Goal: Task Accomplishment & Management: Complete application form

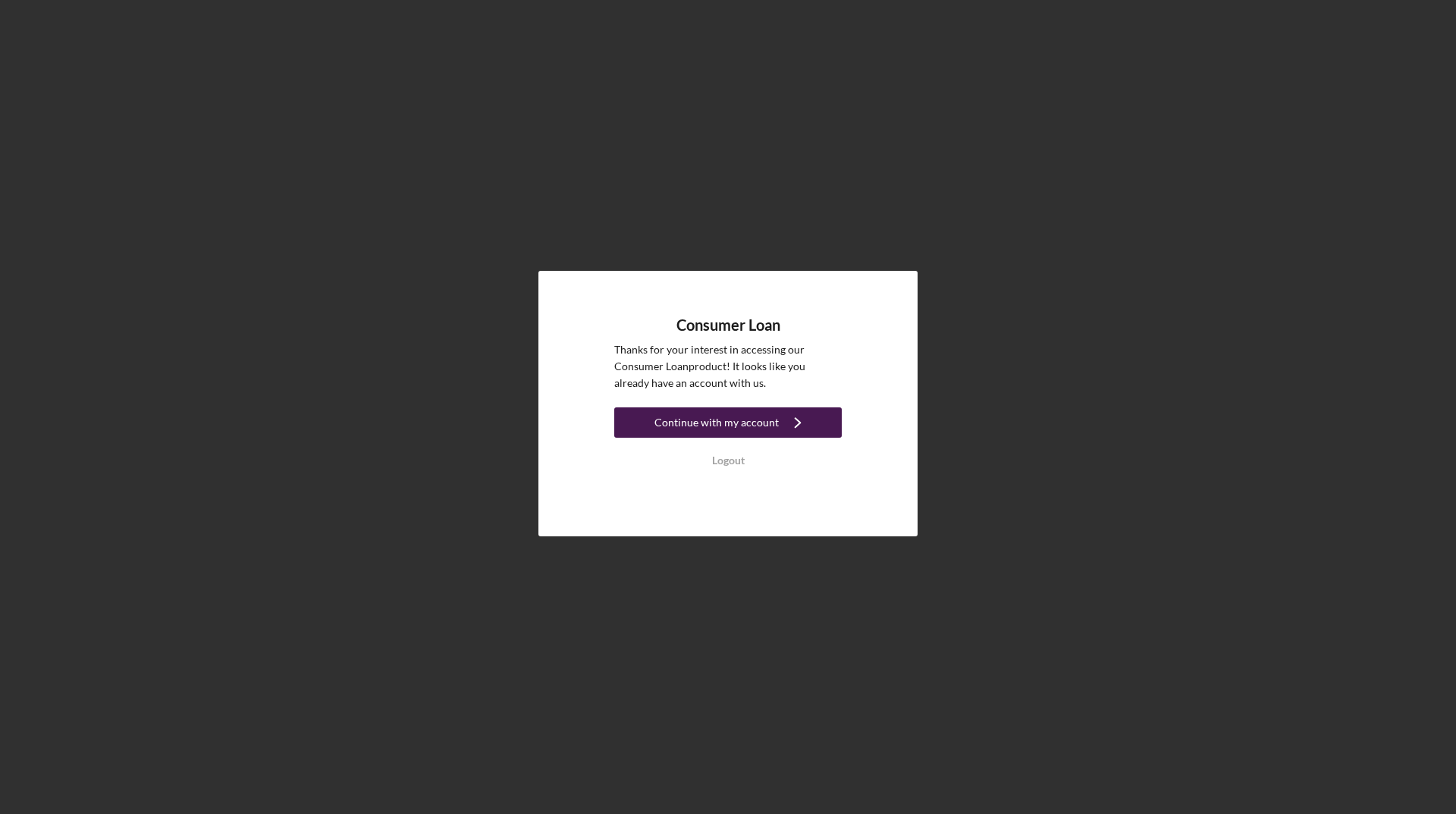
click at [713, 425] on div "Continue with my account" at bounding box center [716, 422] width 124 height 30
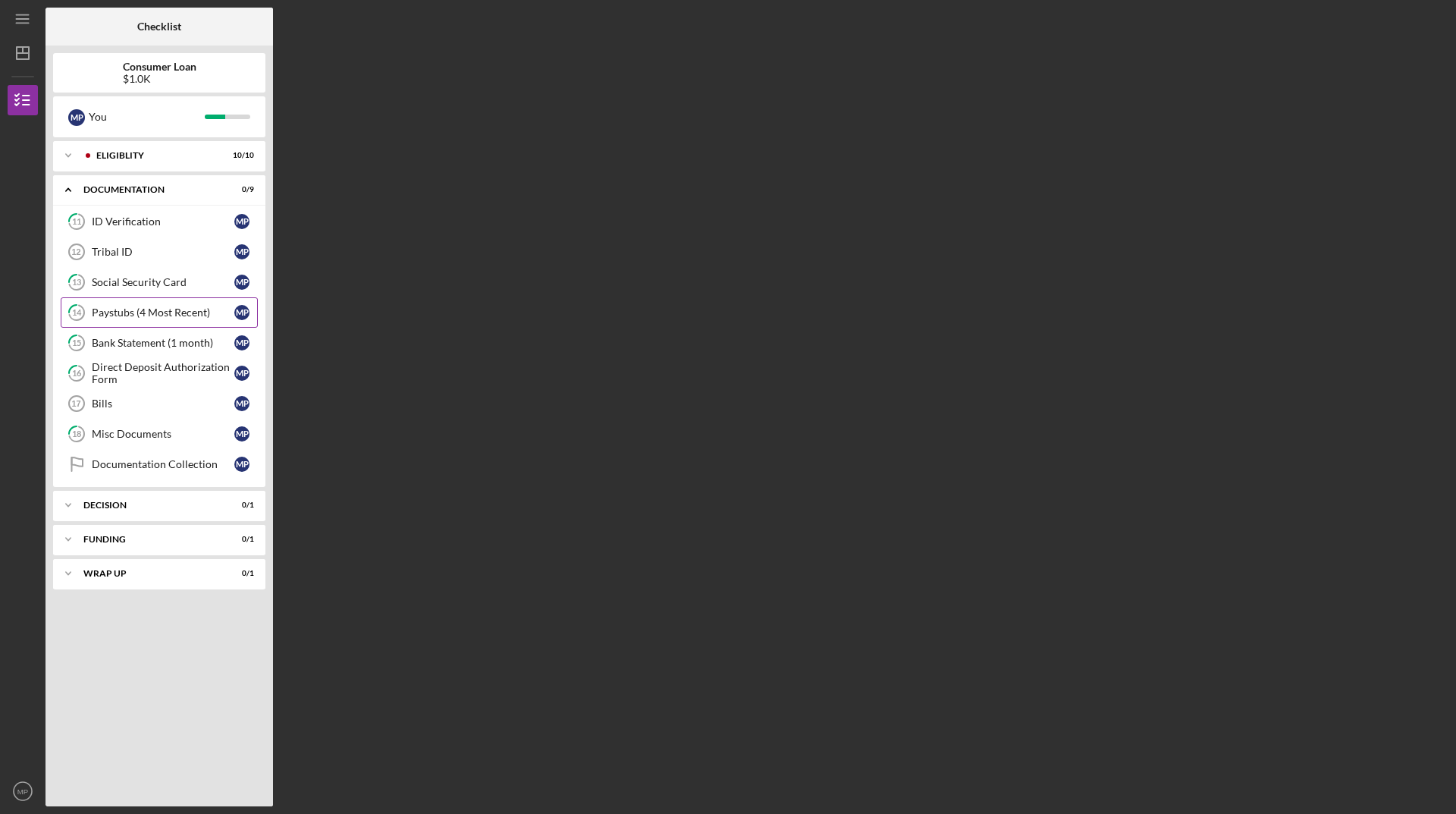
click at [149, 306] on div "Paystubs (4 Most Recent)" at bounding box center [163, 312] width 143 height 12
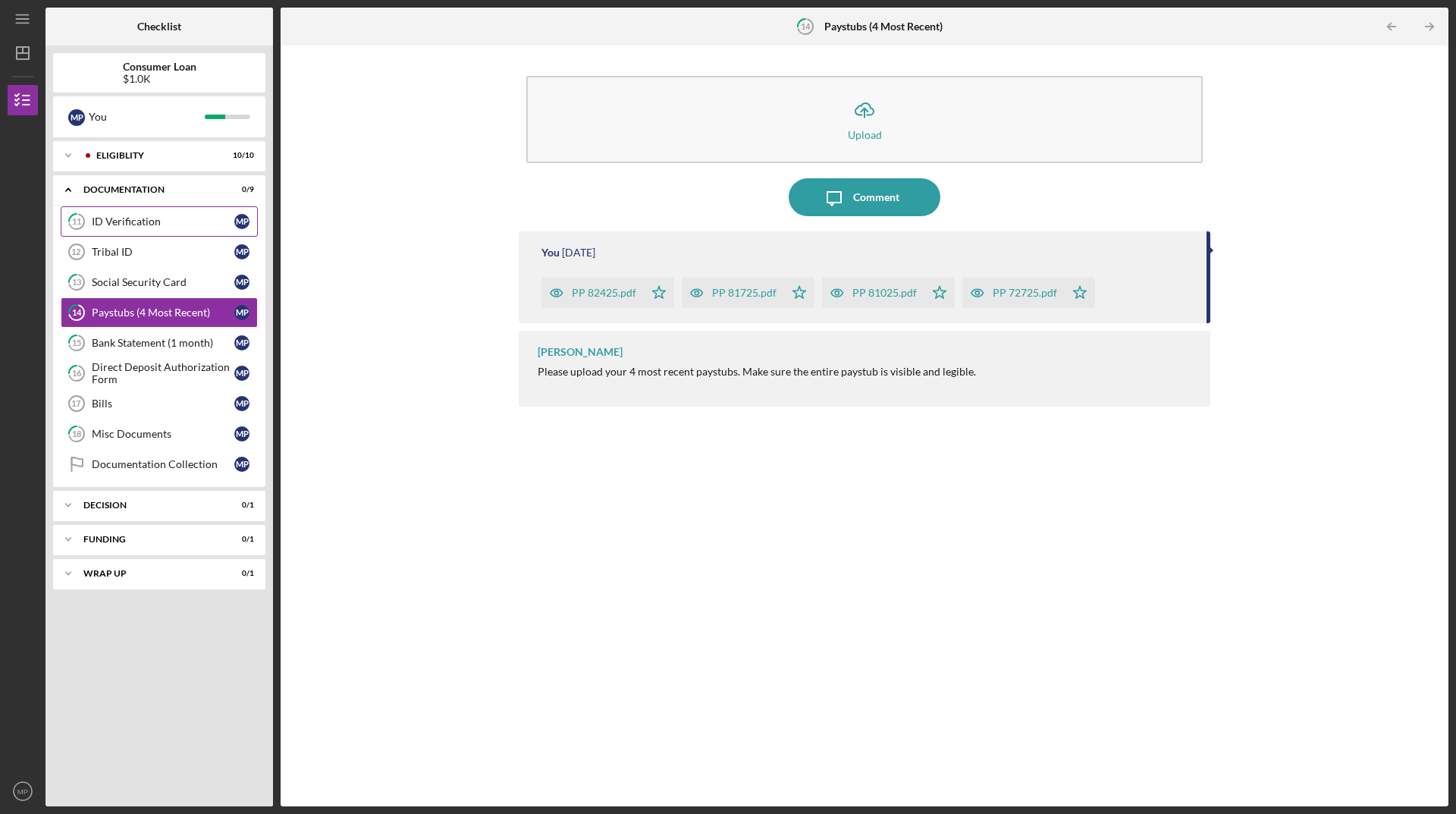
click at [139, 224] on div "ID Verification" at bounding box center [163, 221] width 143 height 12
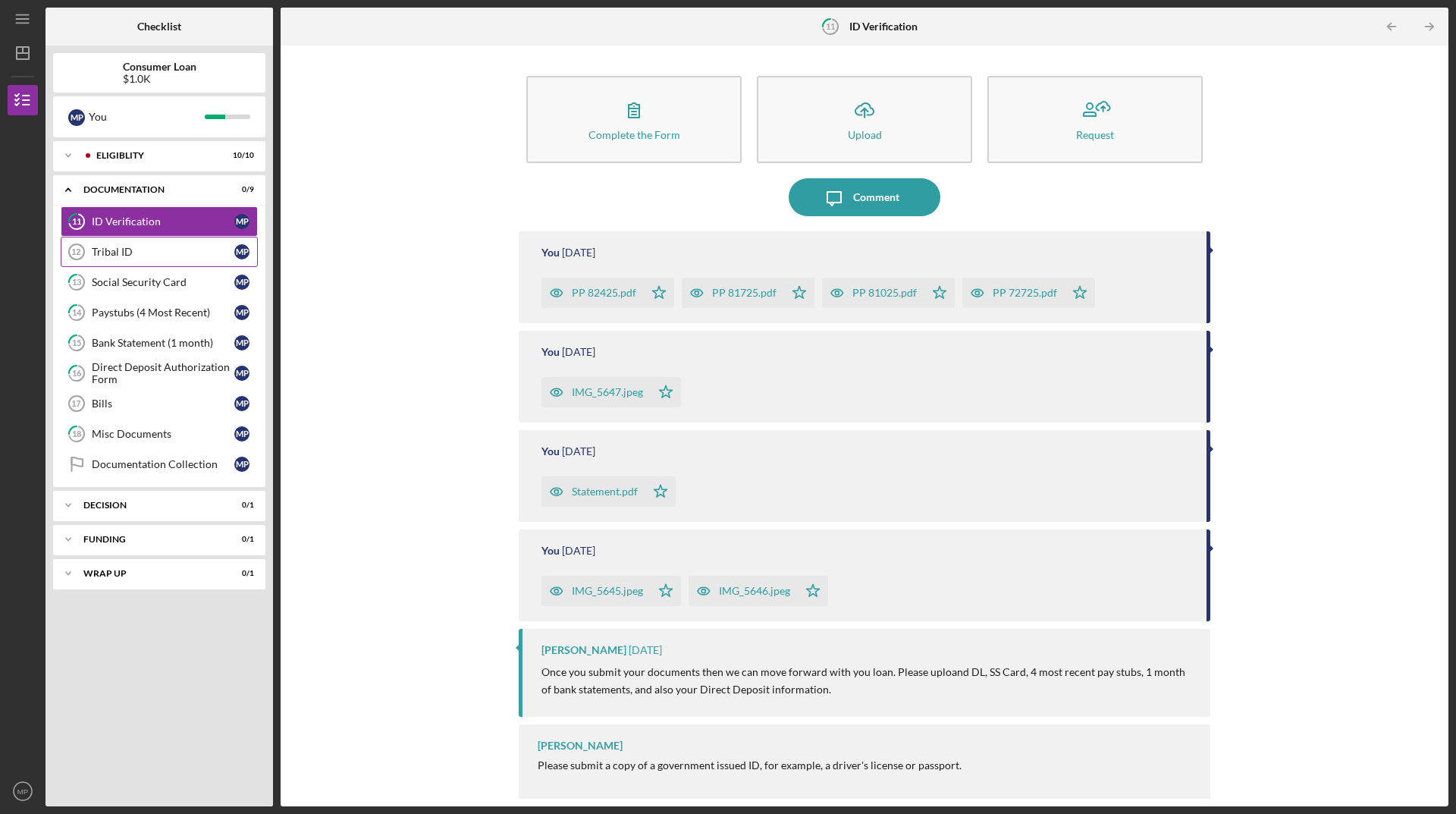
click at [130, 257] on div "Tribal ID" at bounding box center [163, 252] width 143 height 12
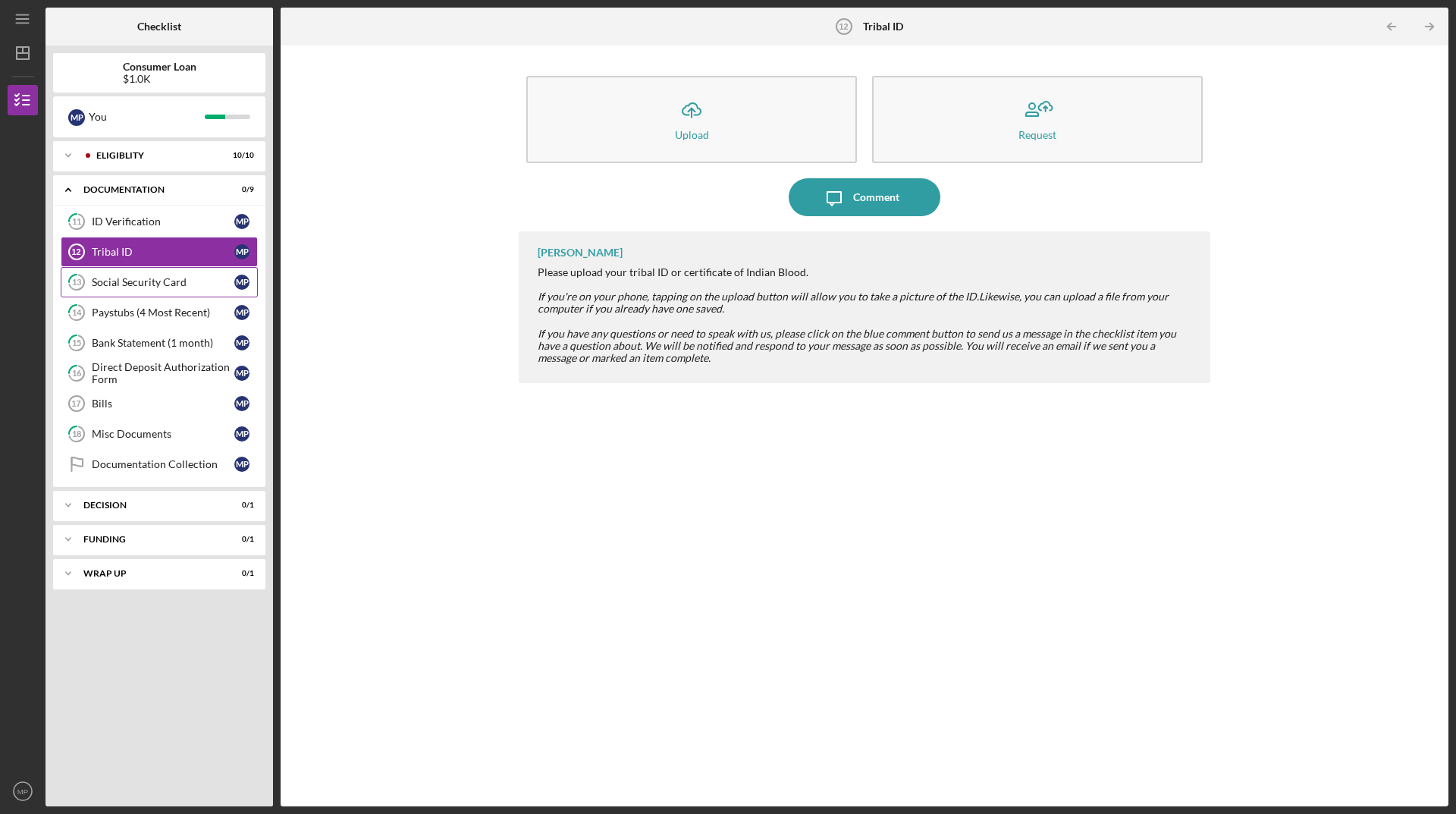
click at [143, 288] on div "Social Security Card" at bounding box center [163, 282] width 143 height 12
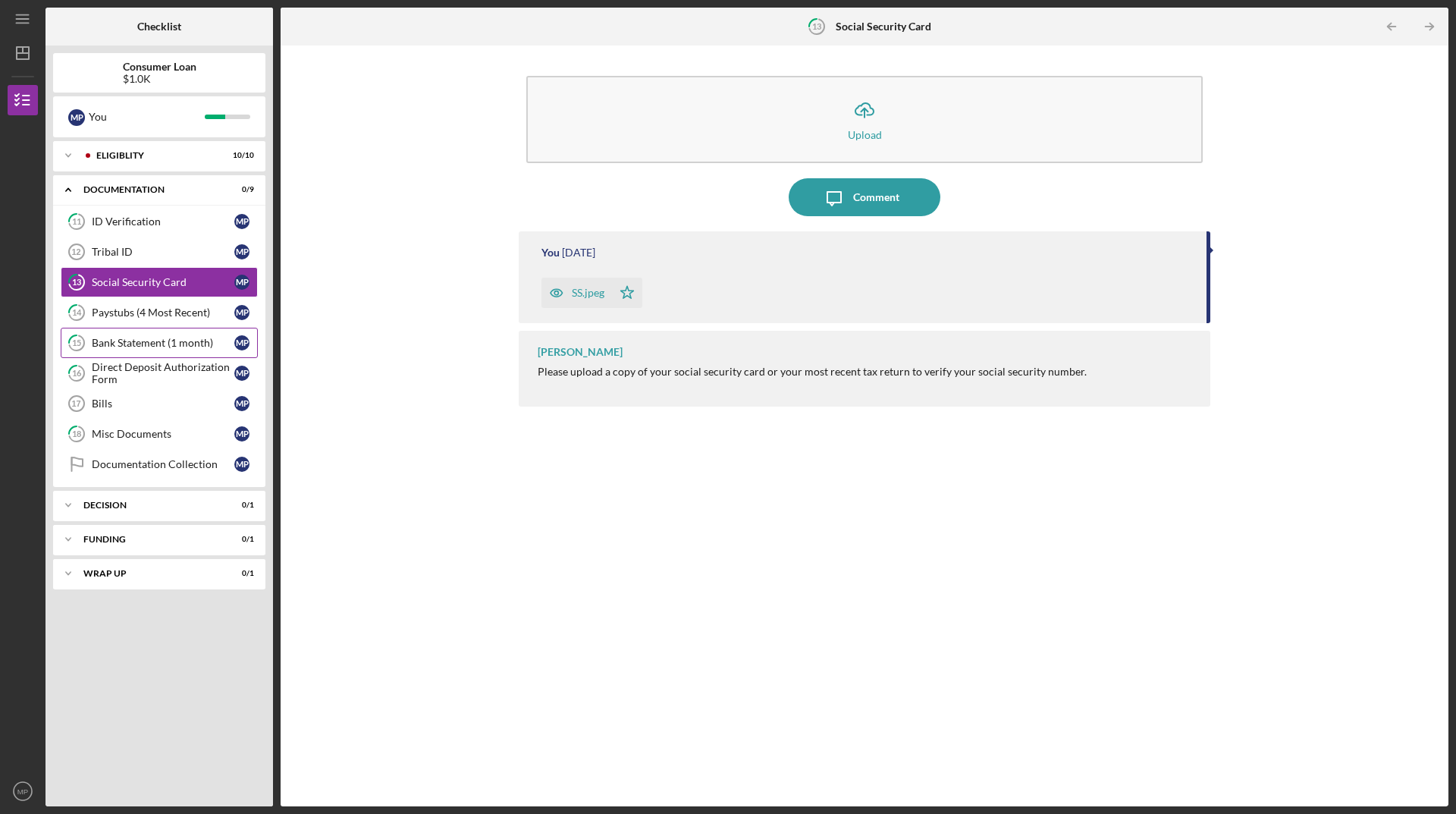
click at [127, 345] on div "Bank Statement (1 month)" at bounding box center [163, 342] width 143 height 12
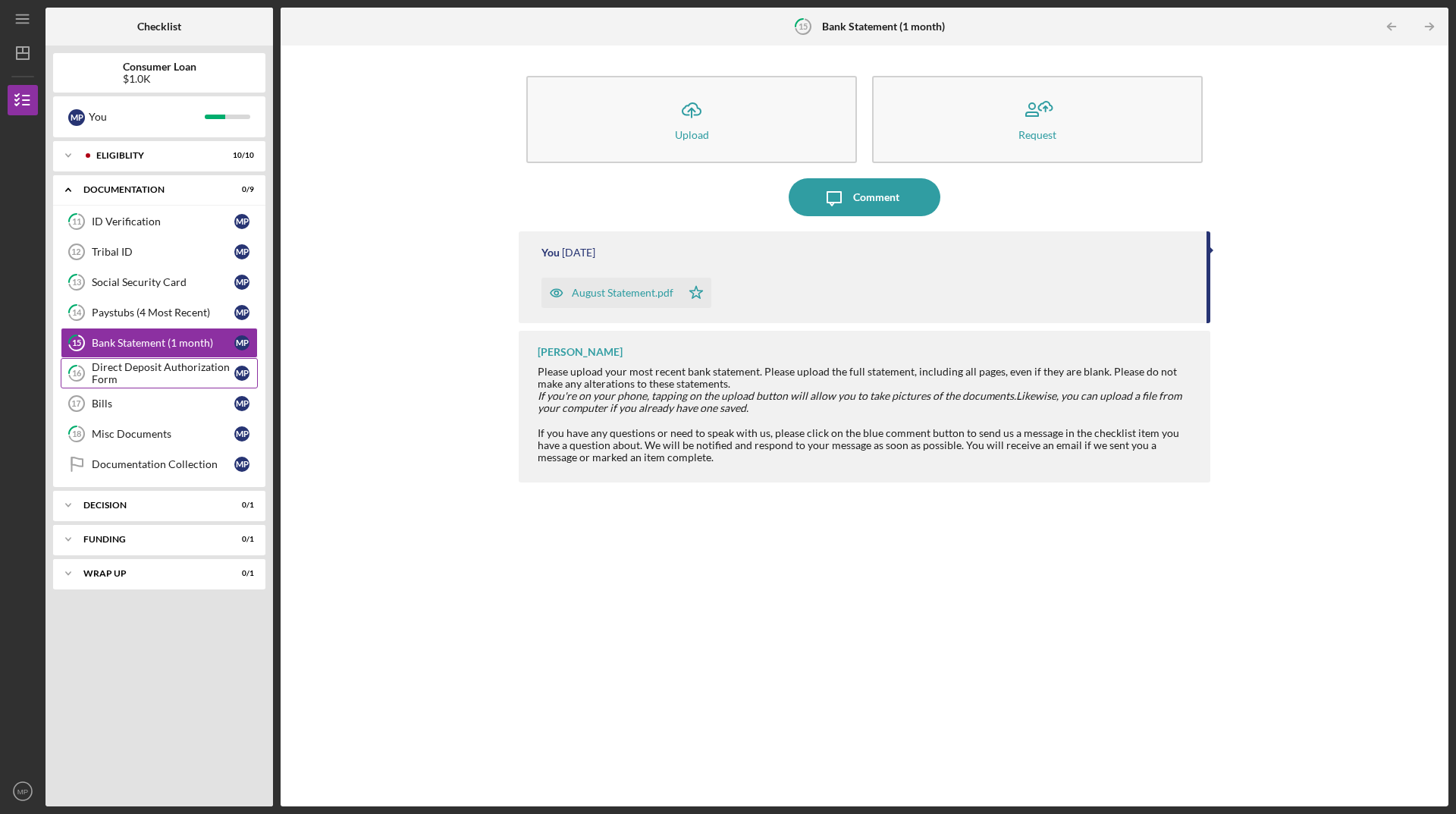
click at [122, 369] on div "Direct Deposit Authorization Form" at bounding box center [163, 373] width 143 height 24
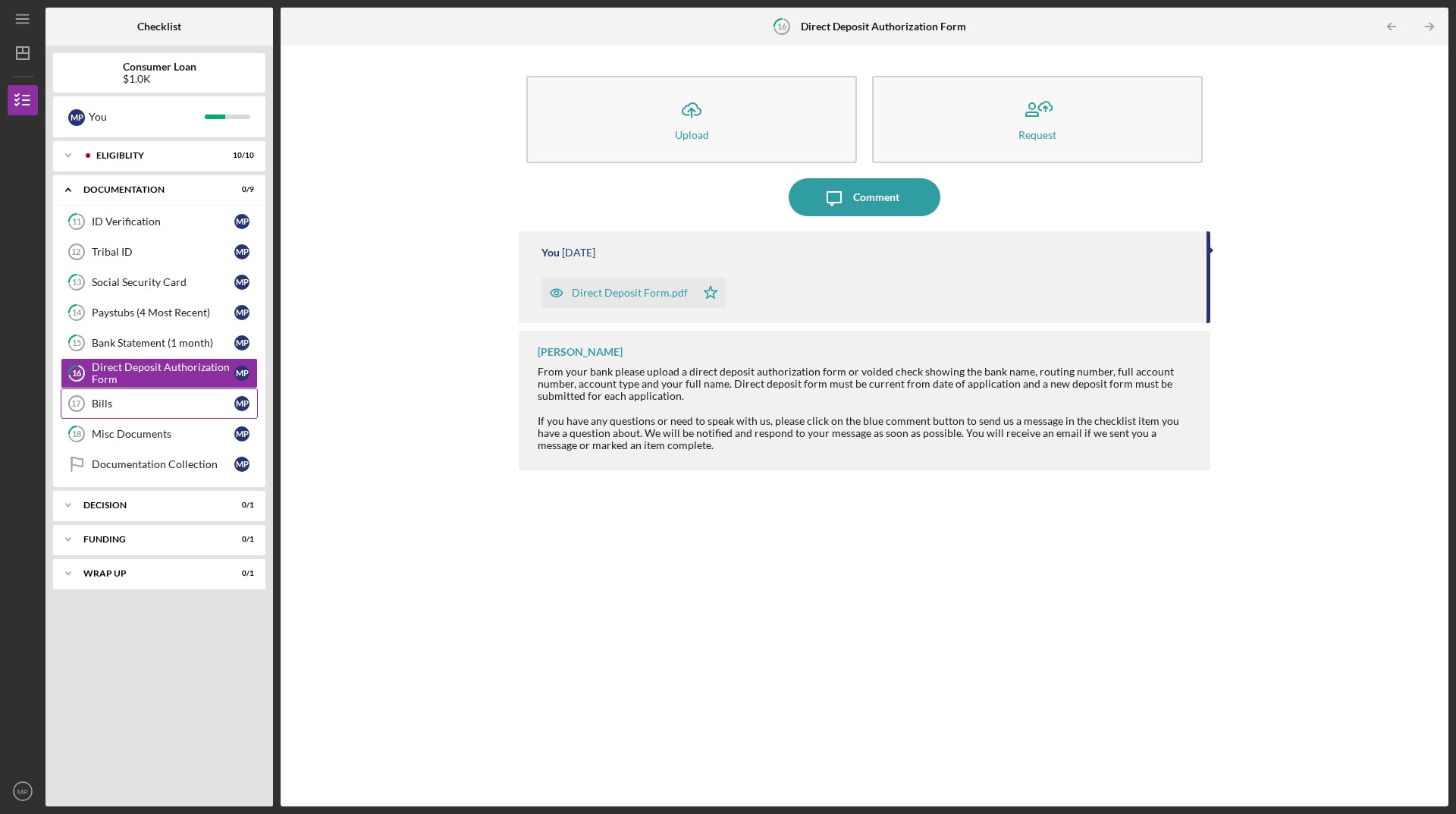
click at [105, 409] on div "Bills" at bounding box center [163, 403] width 143 height 12
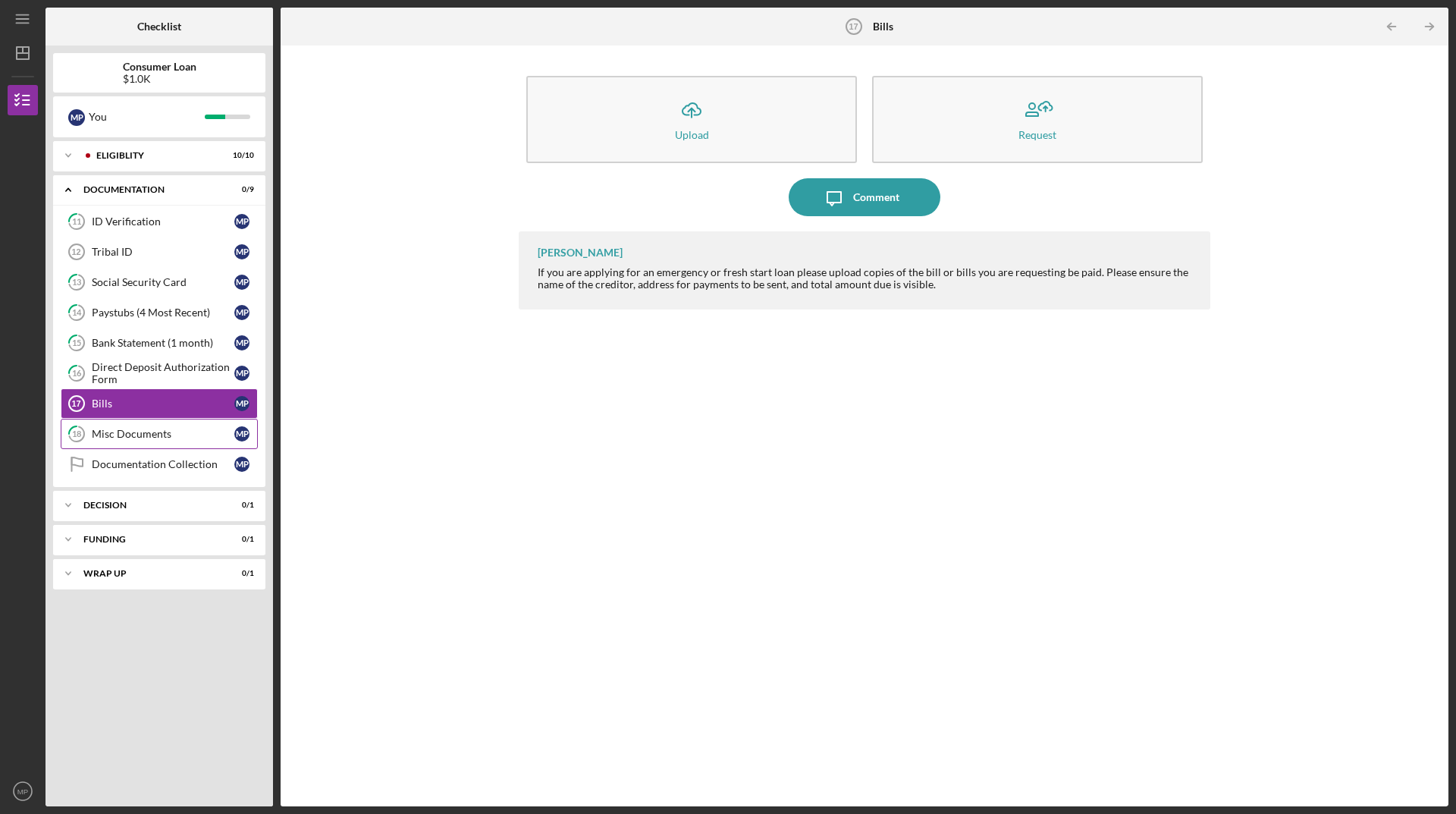
click at [106, 428] on div "Misc Documents" at bounding box center [163, 433] width 143 height 12
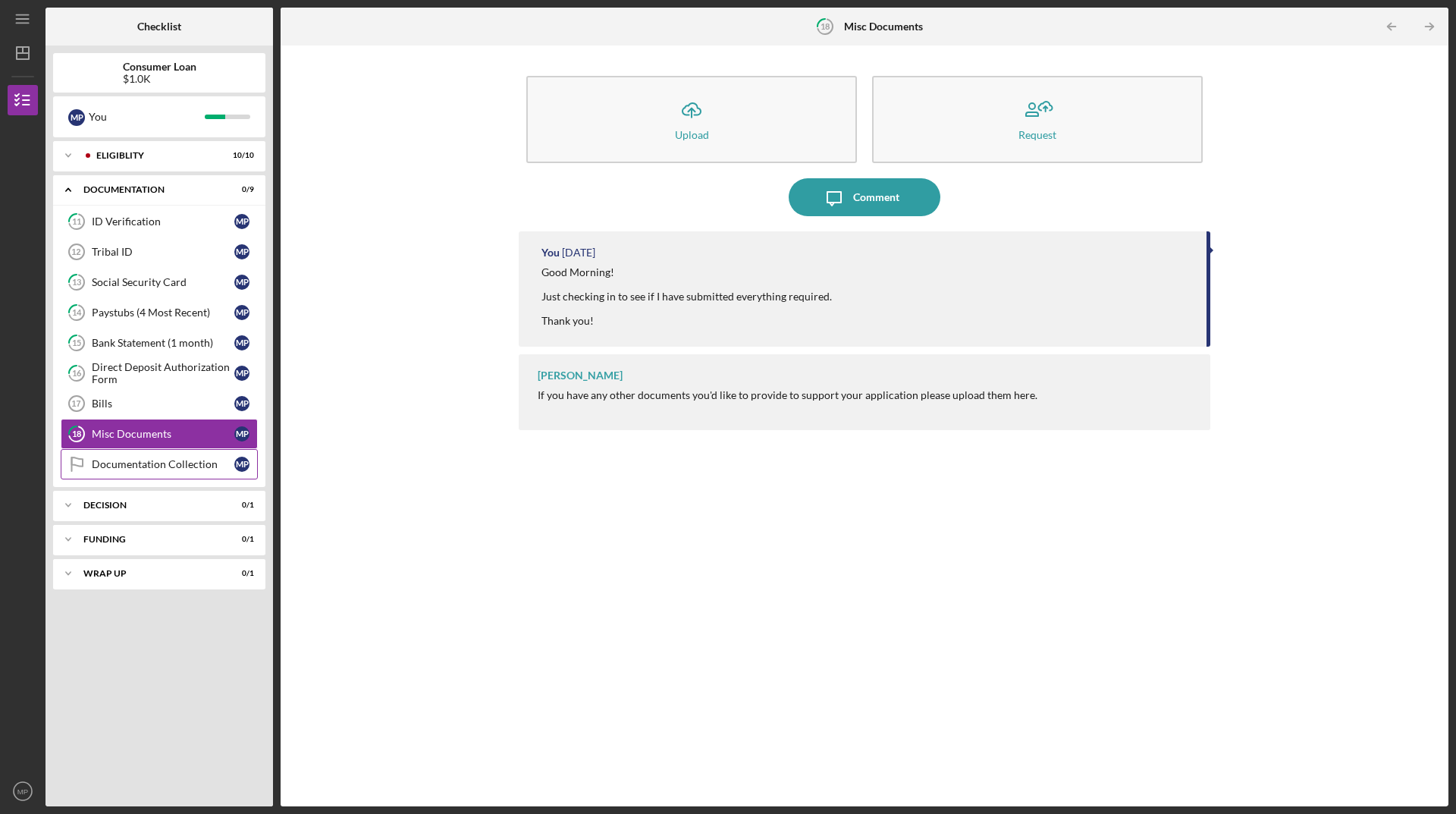
click at [121, 465] on div "Documentation Collection" at bounding box center [163, 464] width 143 height 12
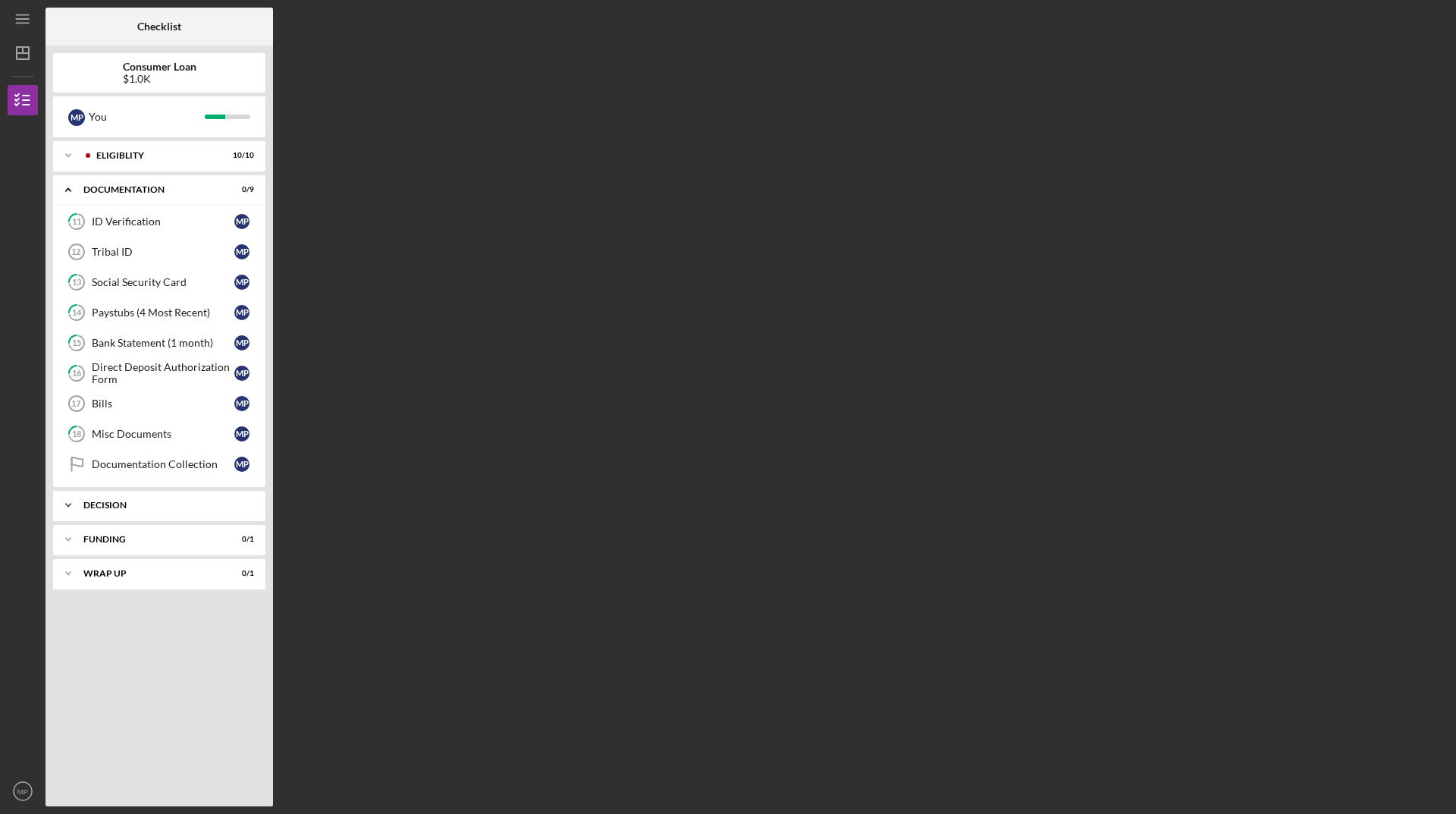
click at [109, 506] on div "Decision" at bounding box center [165, 505] width 163 height 9
click at [101, 530] on link "Pre-Approval Phase Pre-Approval Phase M P" at bounding box center [159, 537] width 197 height 30
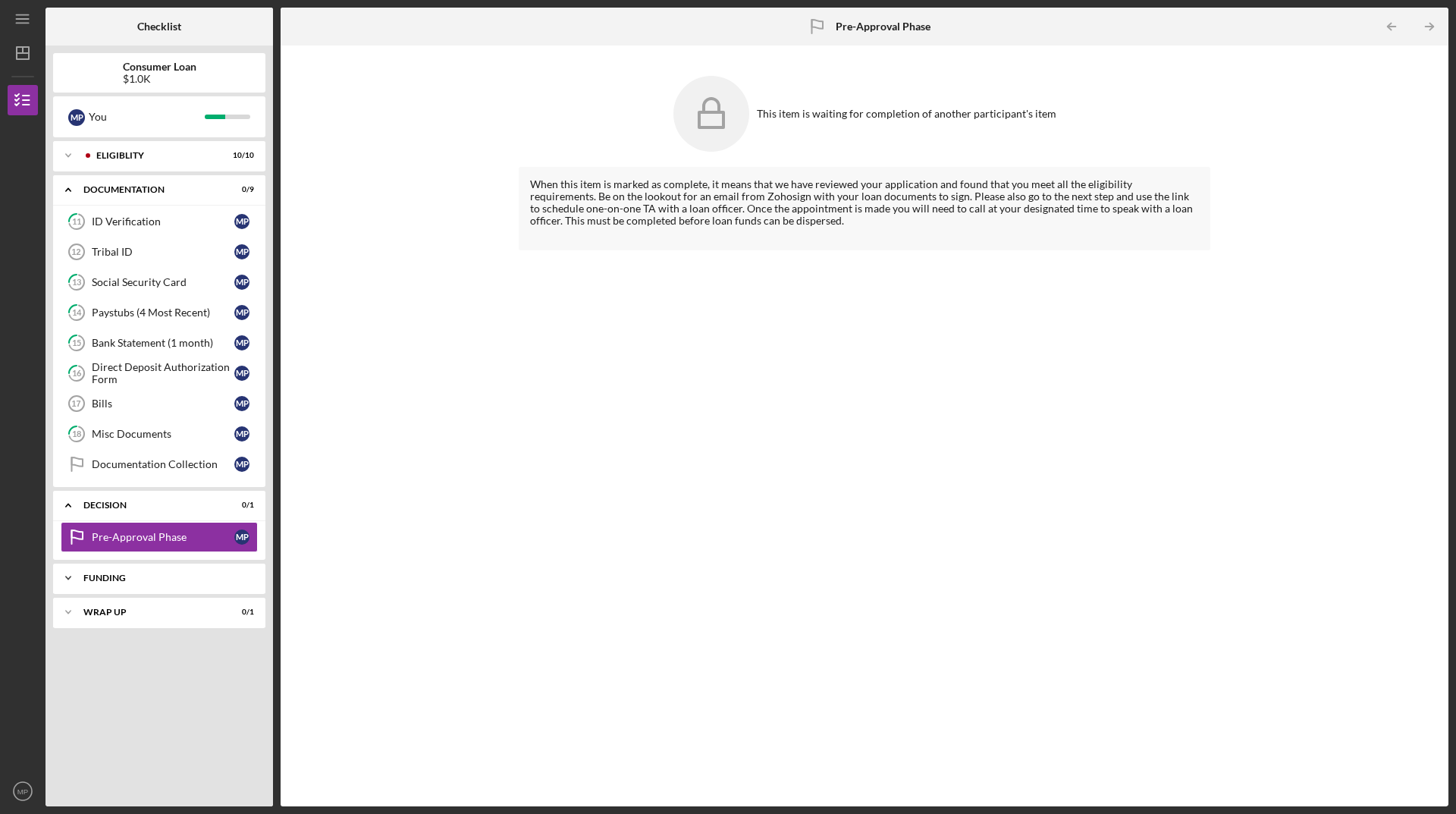
click at [108, 581] on div "Funding" at bounding box center [165, 578] width 163 height 9
click at [96, 607] on div "Transfer Funds" at bounding box center [163, 610] width 143 height 12
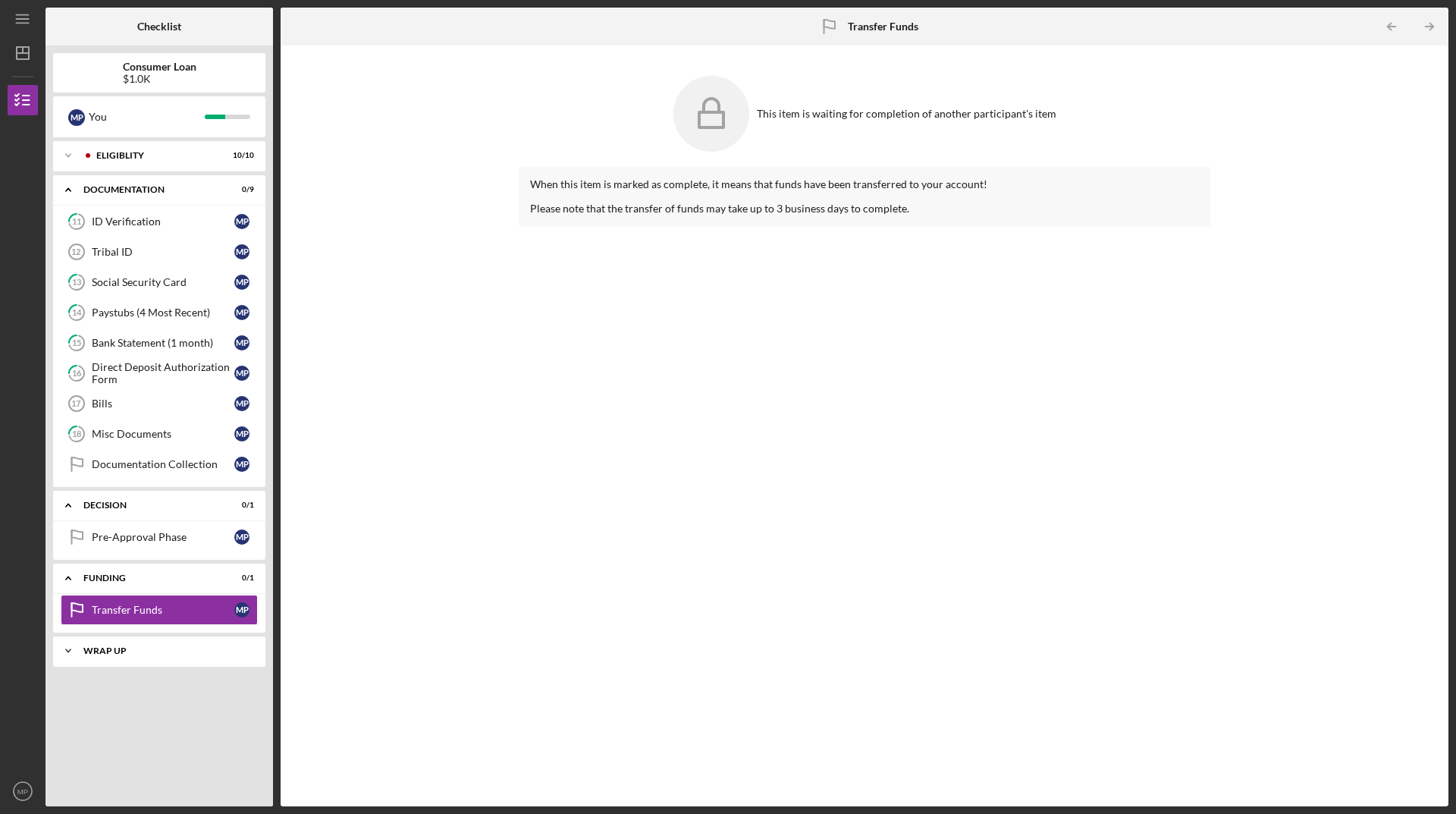
click at [96, 645] on div "Icon/Expander Wrap up 0 / 1" at bounding box center [159, 651] width 212 height 30
click at [90, 689] on icon "Wrap Up" at bounding box center [76, 682] width 38 height 38
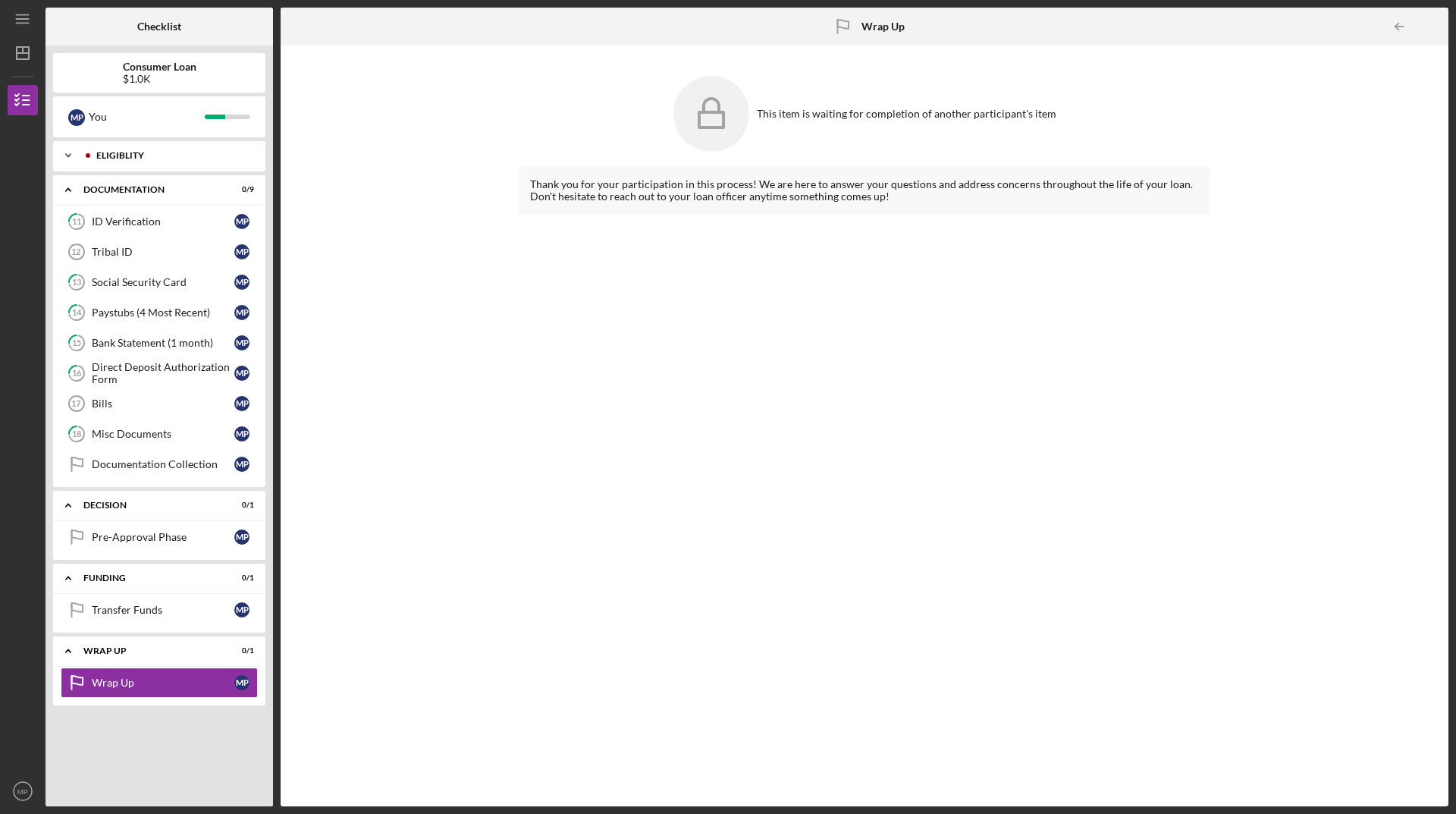
click at [89, 156] on div at bounding box center [87, 155] width 9 height 9
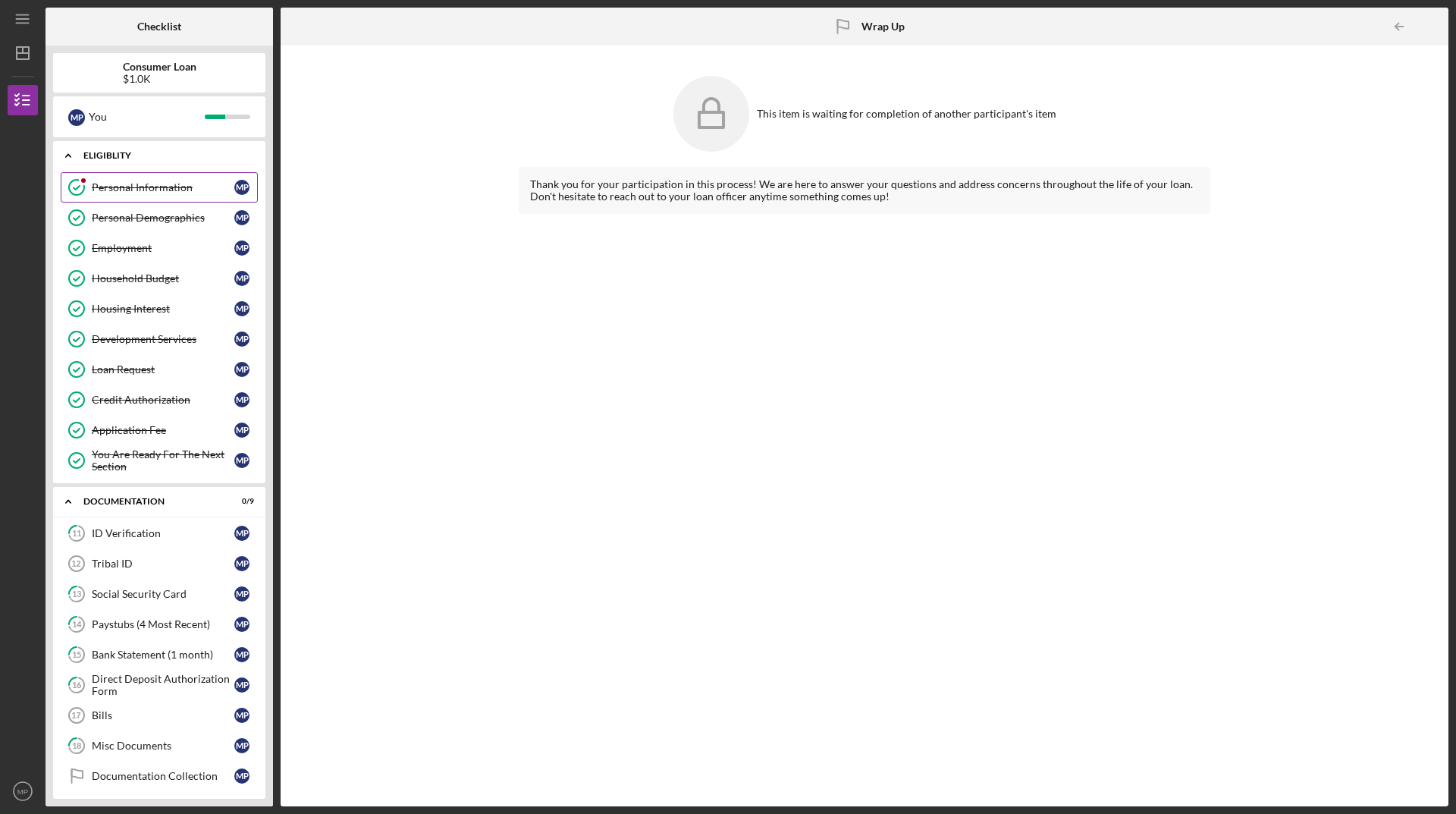
click at [107, 184] on div "Personal Information" at bounding box center [163, 187] width 143 height 12
